Goal: Task Accomplishment & Management: Use online tool/utility

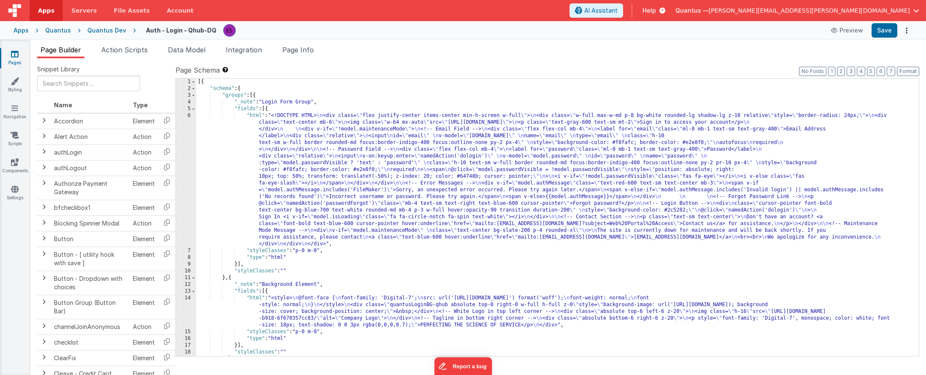
click at [105, 33] on div "Quantus Dev" at bounding box center [106, 30] width 39 height 8
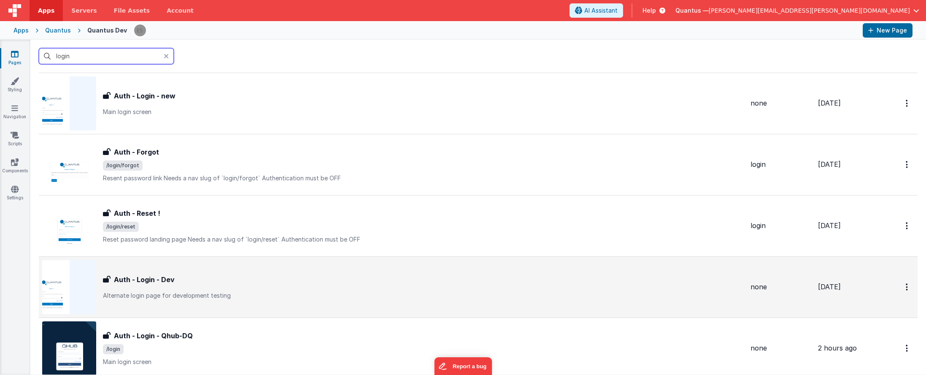
scroll to position [25, 0]
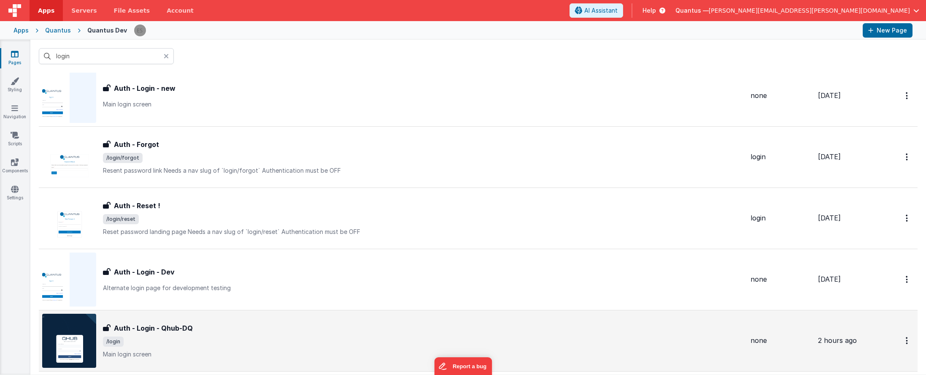
click at [250, 323] on div "Auth - Login - Qhub-DQ" at bounding box center [423, 328] width 641 height 10
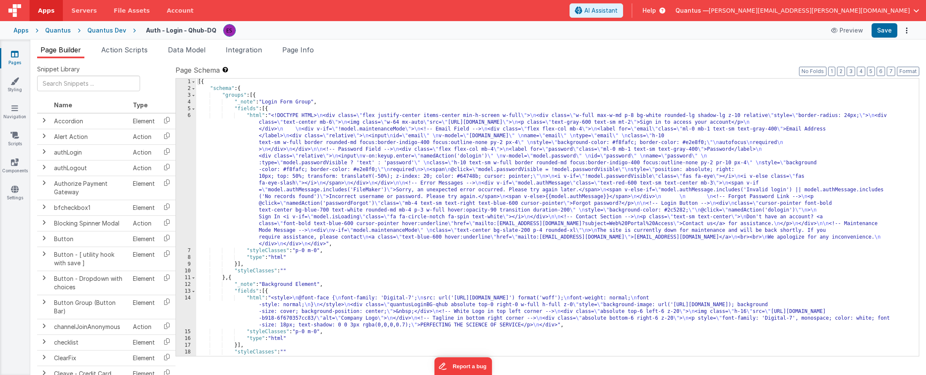
click at [474, 208] on div "[{ "schema" : { "groups" : [{ "_note" : "Login Form Group" , "fields" : [{ "htm…" at bounding box center [554, 223] width 716 height 291
click at [119, 51] on span "Action Scripts" at bounding box center [124, 50] width 46 height 8
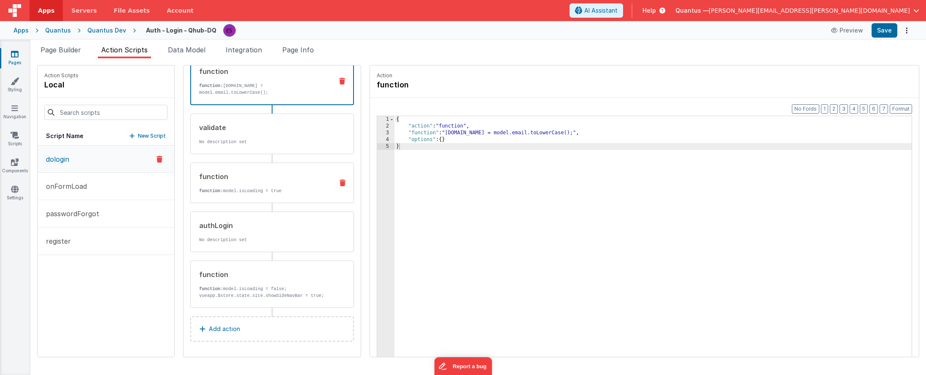
scroll to position [54, 0]
click at [232, 275] on div "function function: model.isLoading = false; vueapp.$store.state.site.showSideNa…" at bounding box center [259, 284] width 136 height 30
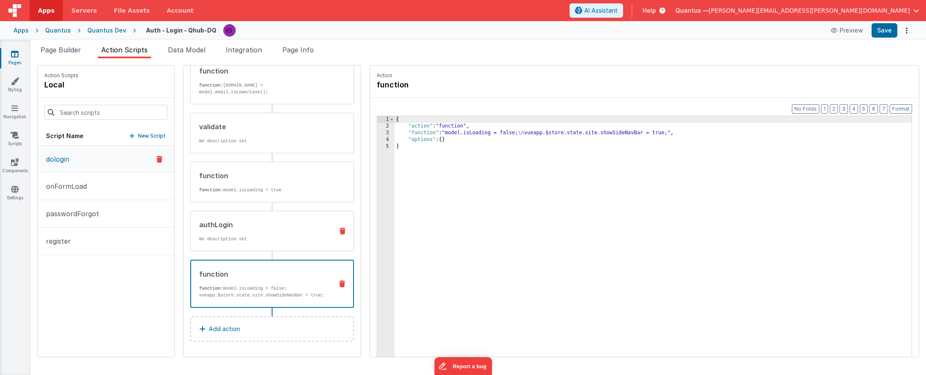
click at [227, 219] on div "authLogin" at bounding box center [262, 224] width 127 height 10
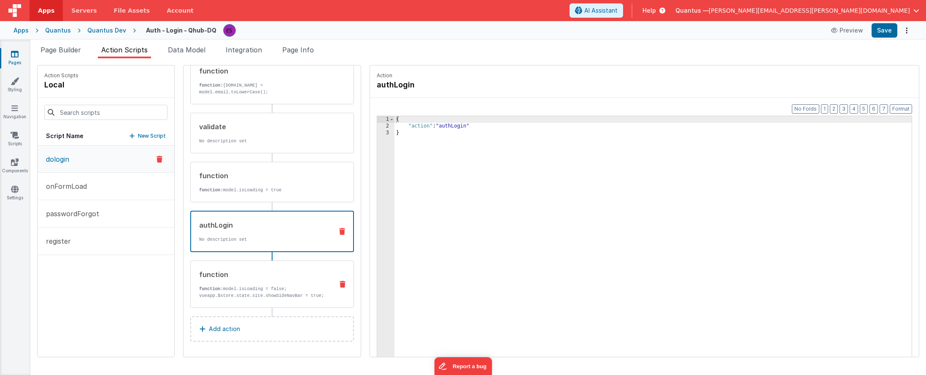
click at [218, 275] on div "function function: model.isLoading = false; vueapp.$store.state.site.showSideNa…" at bounding box center [259, 284] width 136 height 30
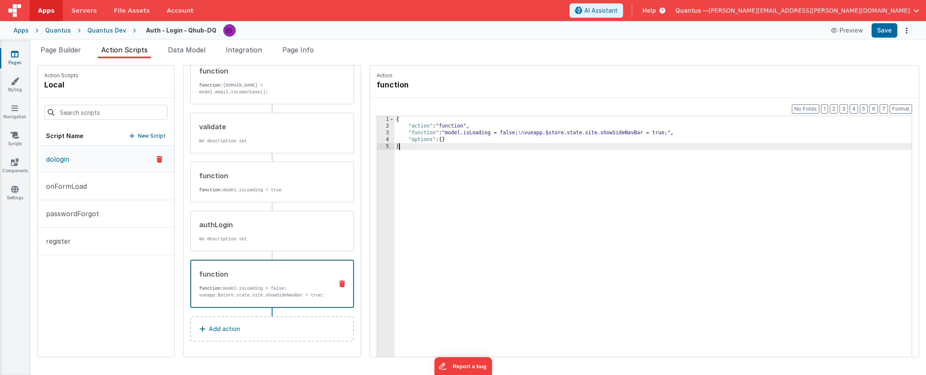
click at [458, 219] on div "{ "action" : "function" , "function" : "model.isLoading = false; \n vueapp.$sto…" at bounding box center [663, 256] width 539 height 280
click at [709, 200] on div "{ "action" : "function" , "function" : "model.isLoading = false; \n vueapp.$sto…" at bounding box center [663, 256] width 539 height 280
click at [445, 299] on div "{ "action" : "function" , "function" : "model.isLoading = false; \n vueapp.$sto…" at bounding box center [663, 256] width 539 height 280
click at [458, 231] on div "{ "action" : "function" , "function" : "model.isLoading = false; \n vueapp.$sto…" at bounding box center [663, 256] width 539 height 280
click at [61, 32] on div "Quantus" at bounding box center [58, 30] width 26 height 8
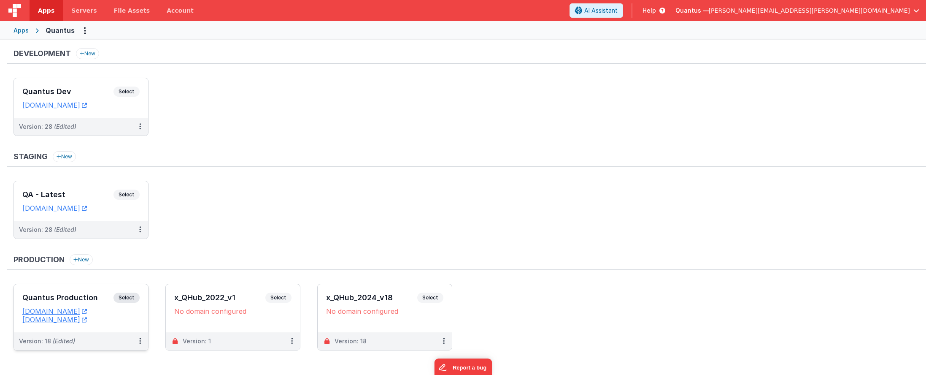
click at [62, 297] on h3 "Quantus Production" at bounding box center [67, 297] width 91 height 8
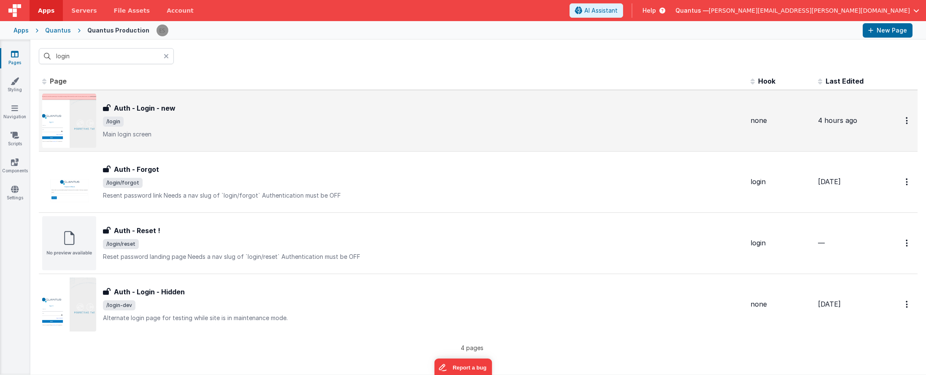
click at [74, 105] on img at bounding box center [69, 121] width 54 height 54
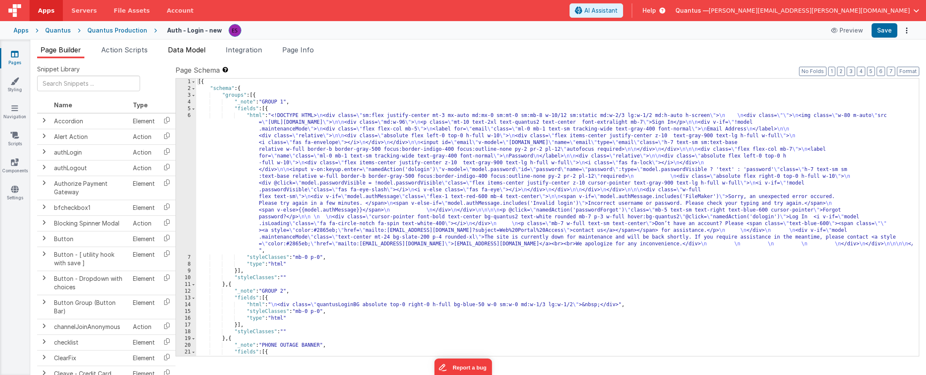
click at [175, 51] on span "Data Model" at bounding box center [187, 50] width 38 height 8
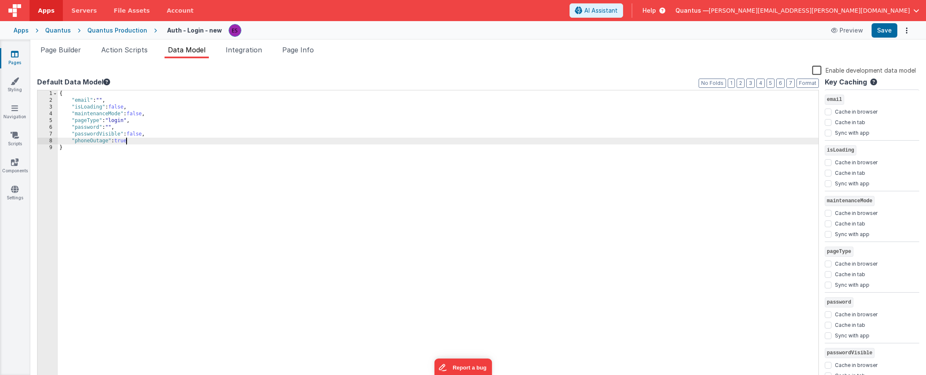
click at [126, 143] on div "{ "email" : "" , "isLoading" : false , "maintenanceMode" : false , "pageType" :…" at bounding box center [438, 242] width 761 height 305
